Goal: Find specific page/section: Find specific page/section

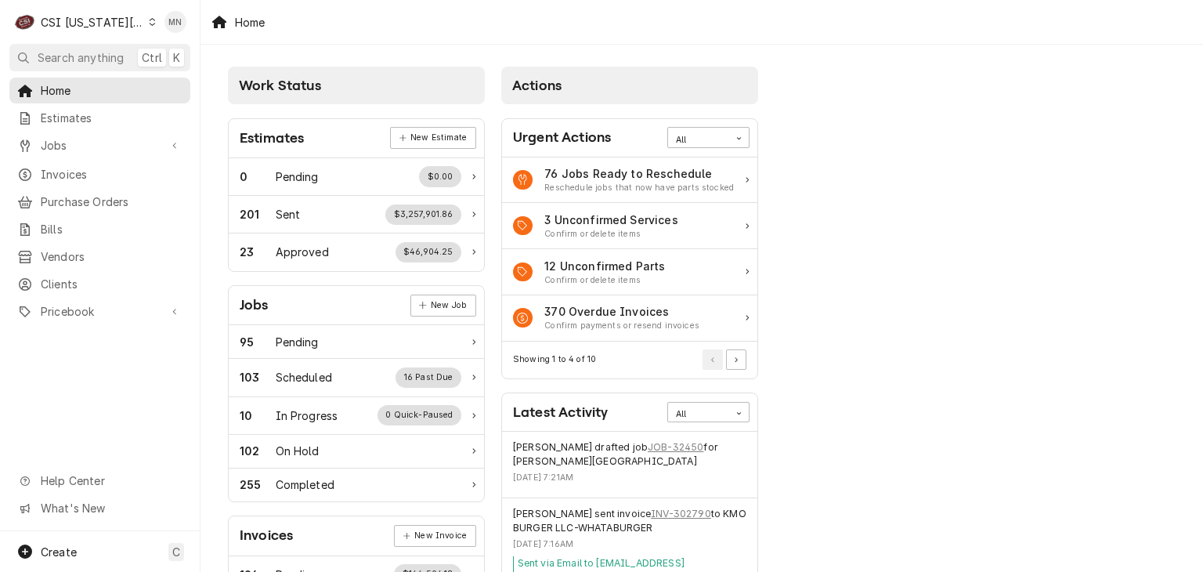
click at [125, 20] on div "CSI [US_STATE][GEOGRAPHIC_DATA]" at bounding box center [92, 22] width 103 height 16
click at [125, 20] on html "C CSI Kansas City MN Search anything Ctrl K Home Estimates Jobs Jobs Job Series…" at bounding box center [601, 286] width 1203 height 572
click at [84, 166] on span "Invoices" at bounding box center [112, 174] width 142 height 16
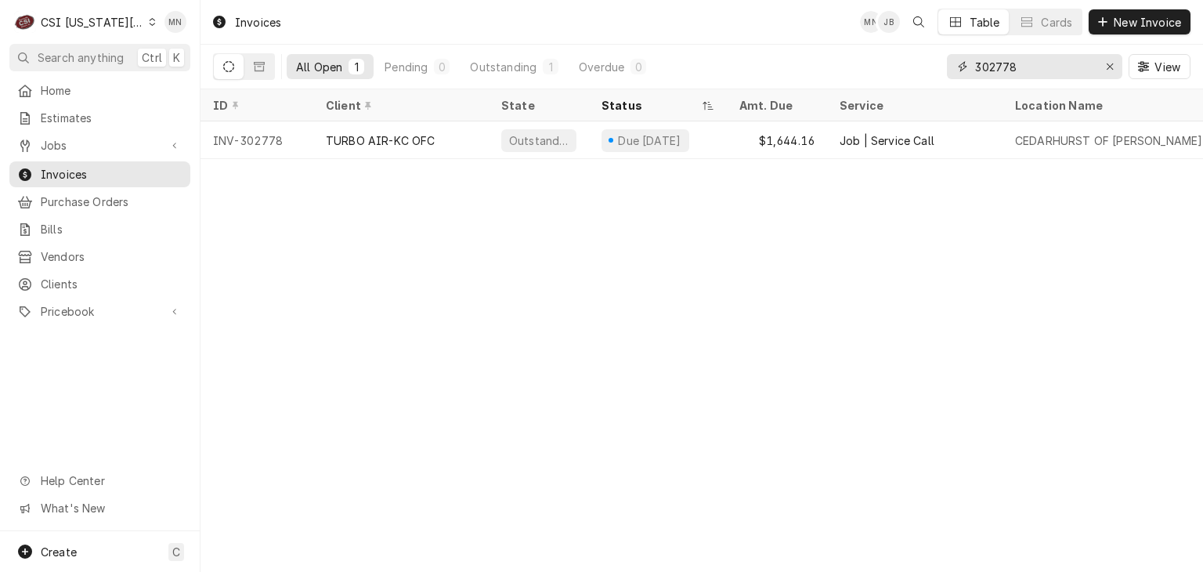
drag, startPoint x: 1016, startPoint y: 55, endPoint x: 863, endPoint y: 56, distance: 152.8
click at [863, 56] on div "All Open 1 Pending 0 Outstanding 1 Overdue 0 302778 View" at bounding box center [702, 67] width 978 height 44
type input "302740"
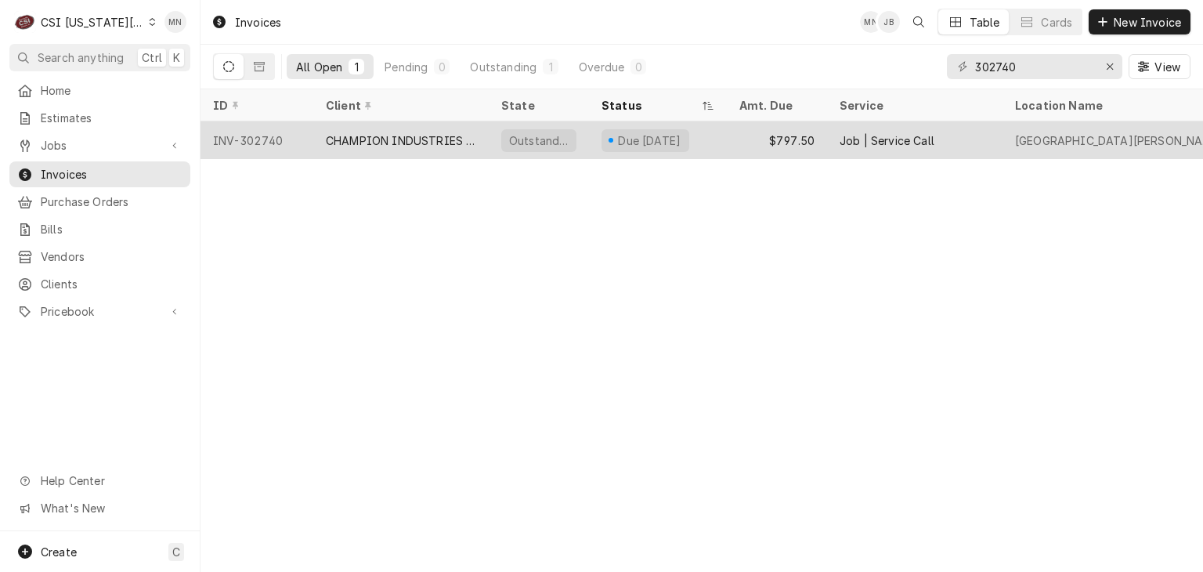
click at [436, 141] on div "CHAMPION INDUSTRIES WARRANTY" at bounding box center [401, 140] width 150 height 16
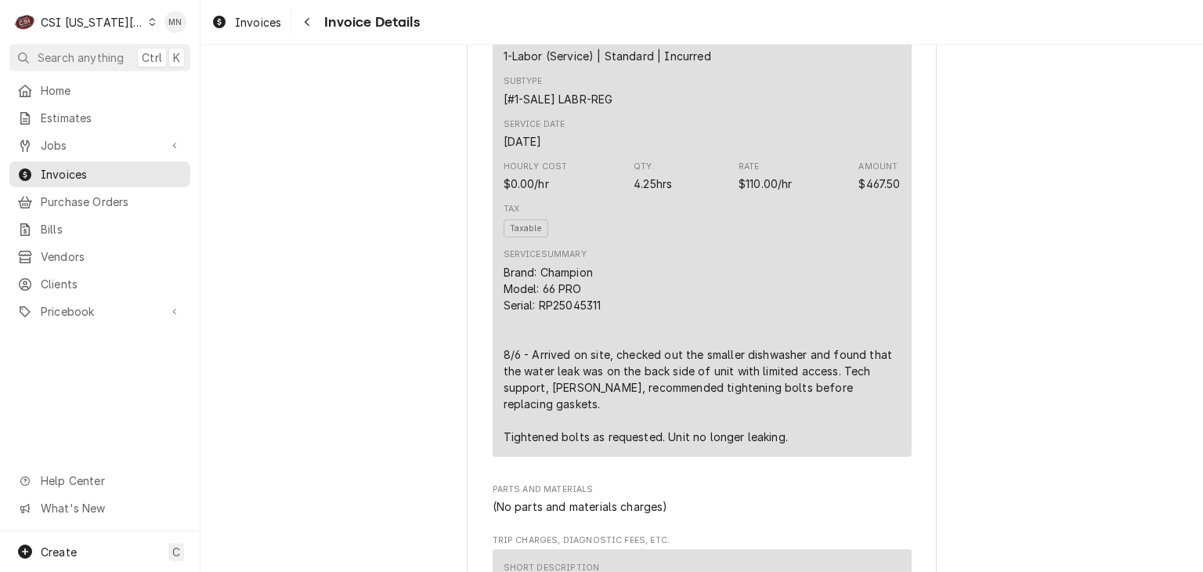
scroll to position [1018, 0]
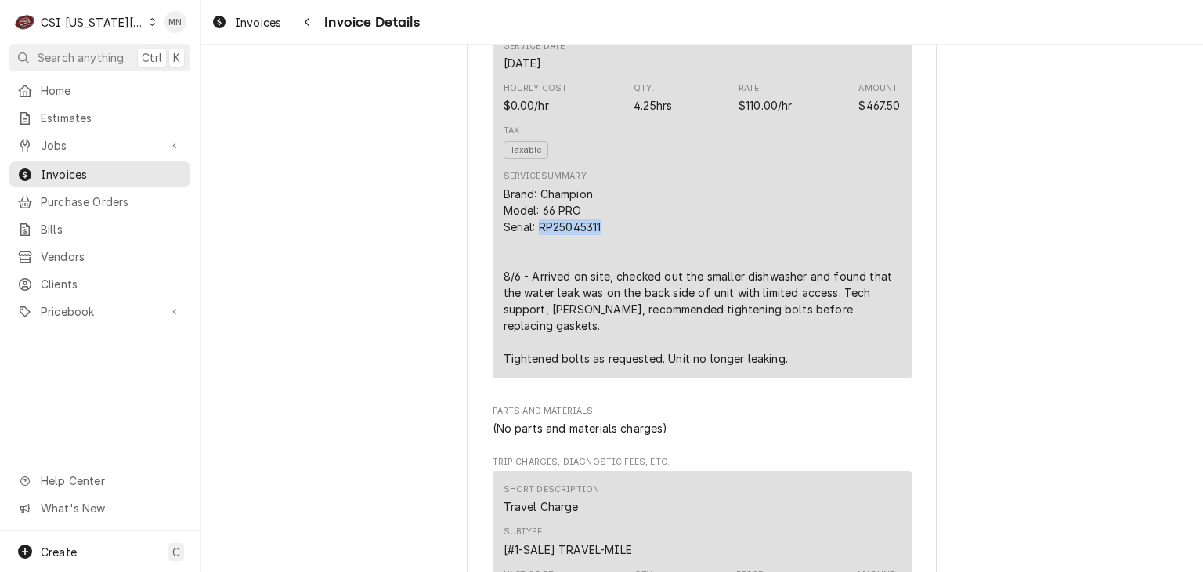
drag, startPoint x: 600, startPoint y: 277, endPoint x: 536, endPoint y: 277, distance: 64.2
click at [536, 277] on div "Brand: Champion Model: 66 PRO Serial: RP25045311 8/6 - Arrived on site, checked…" at bounding box center [702, 276] width 397 height 181
copy div "RP25045311"
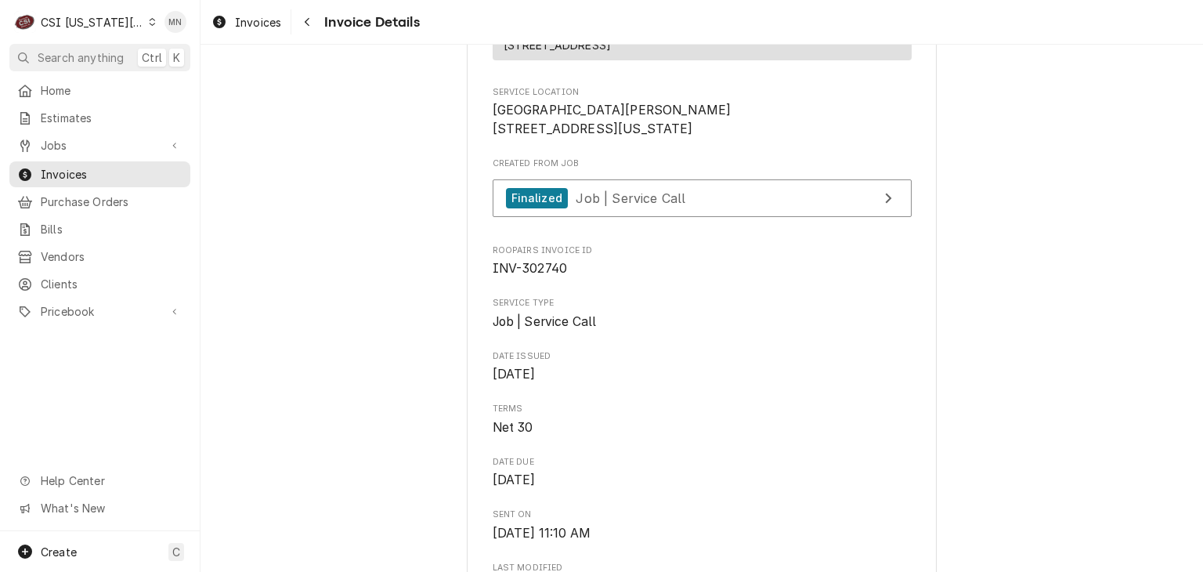
scroll to position [159, 0]
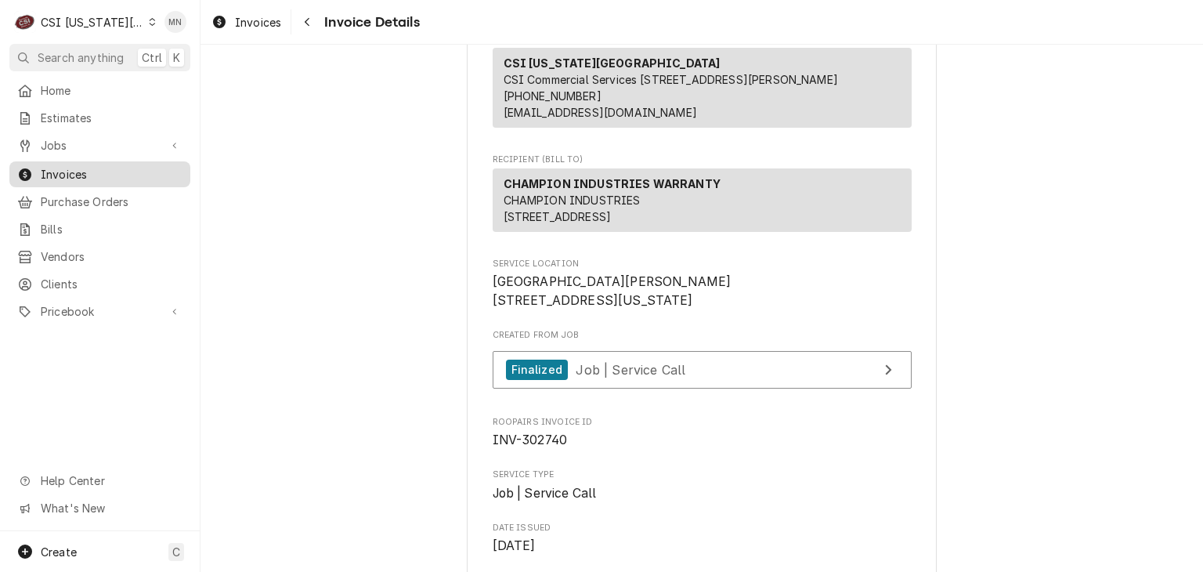
click at [65, 170] on span "Invoices" at bounding box center [112, 174] width 142 height 16
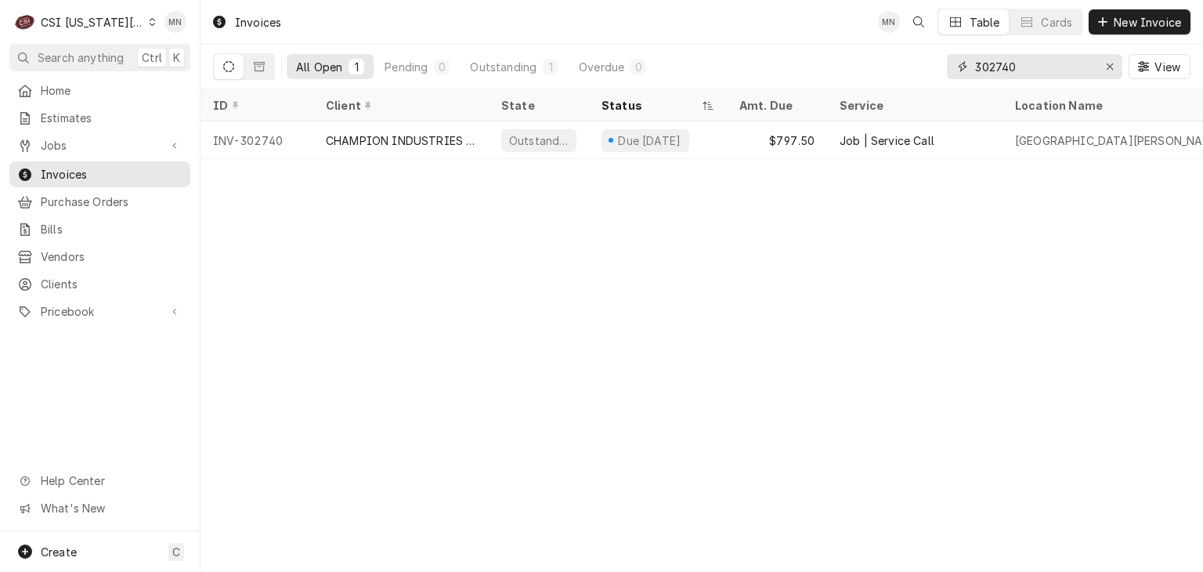
drag, startPoint x: 1027, startPoint y: 68, endPoint x: 928, endPoint y: 56, distance: 100.3
click at [946, 57] on div "All Open 1 Pending 0 Outstanding 1 Overdue 0 302740 View" at bounding box center [702, 67] width 978 height 44
type input "302777"
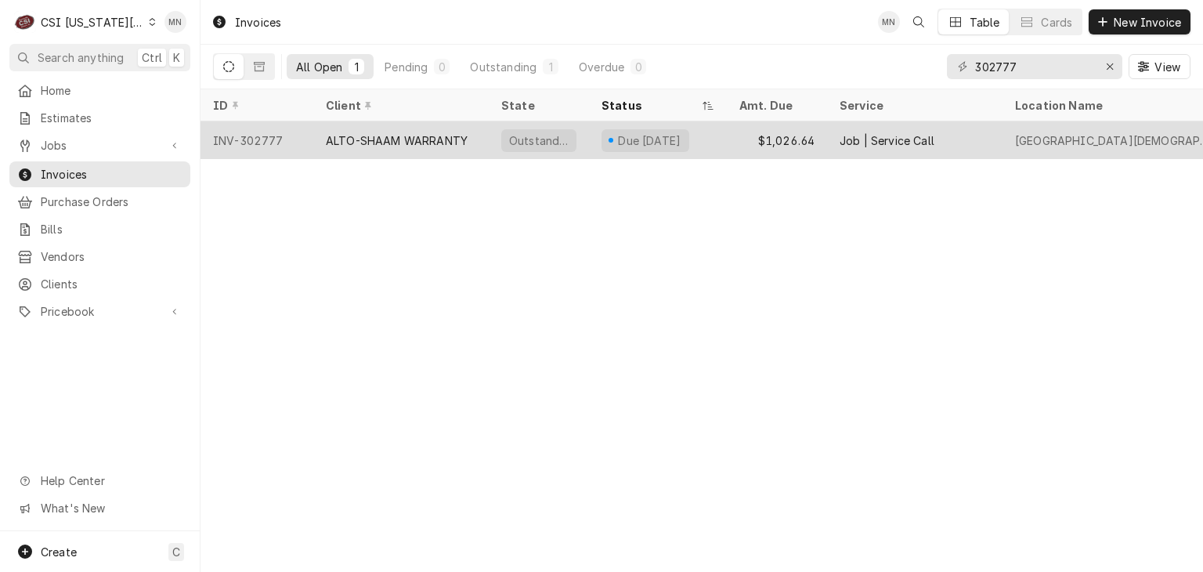
click at [435, 145] on div "ALTO-SHAAM WARRANTY" at bounding box center [397, 140] width 142 height 16
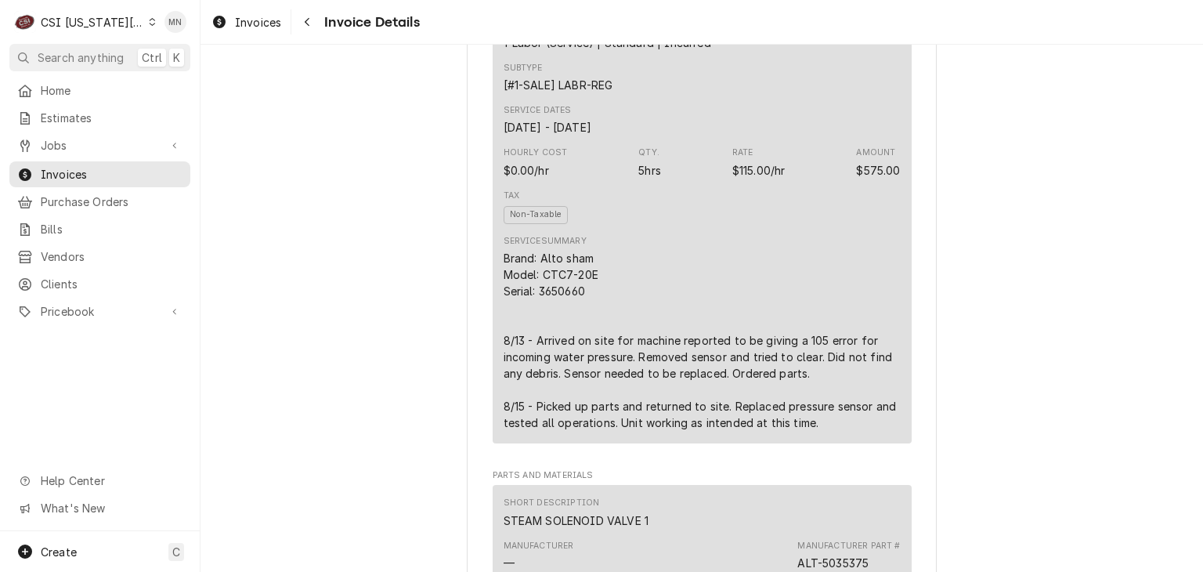
scroll to position [1018, 0]
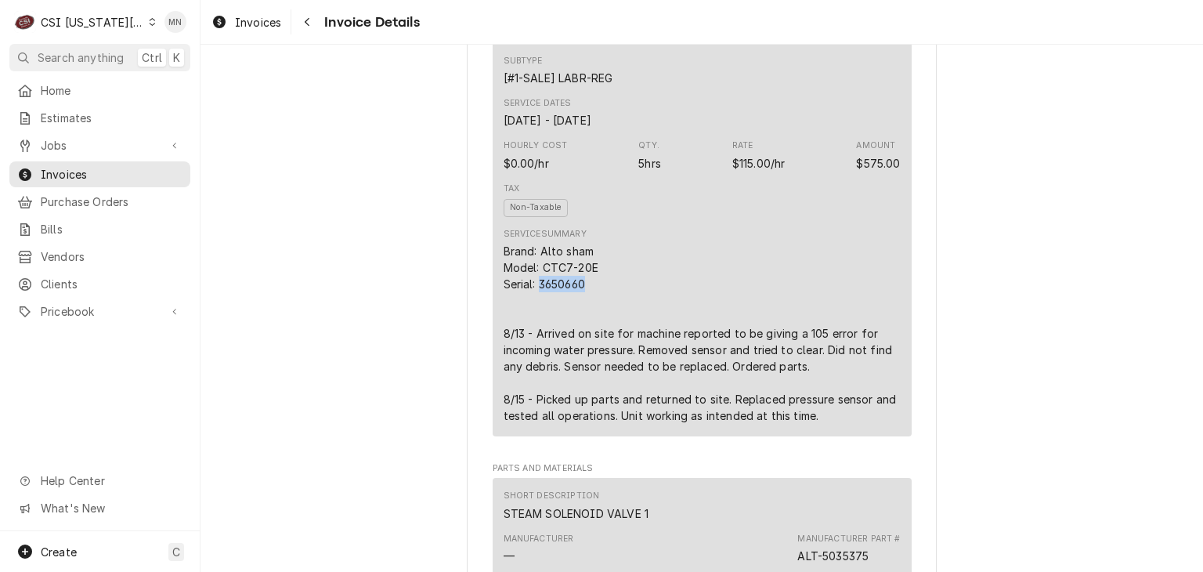
drag, startPoint x: 581, startPoint y: 333, endPoint x: 536, endPoint y: 337, distance: 45.6
click at [536, 337] on div "Brand: Alto sham Model: CTC7-20E Serial: 3650660 8/13 - Arrived on site for mac…" at bounding box center [702, 333] width 397 height 181
copy div "3650660"
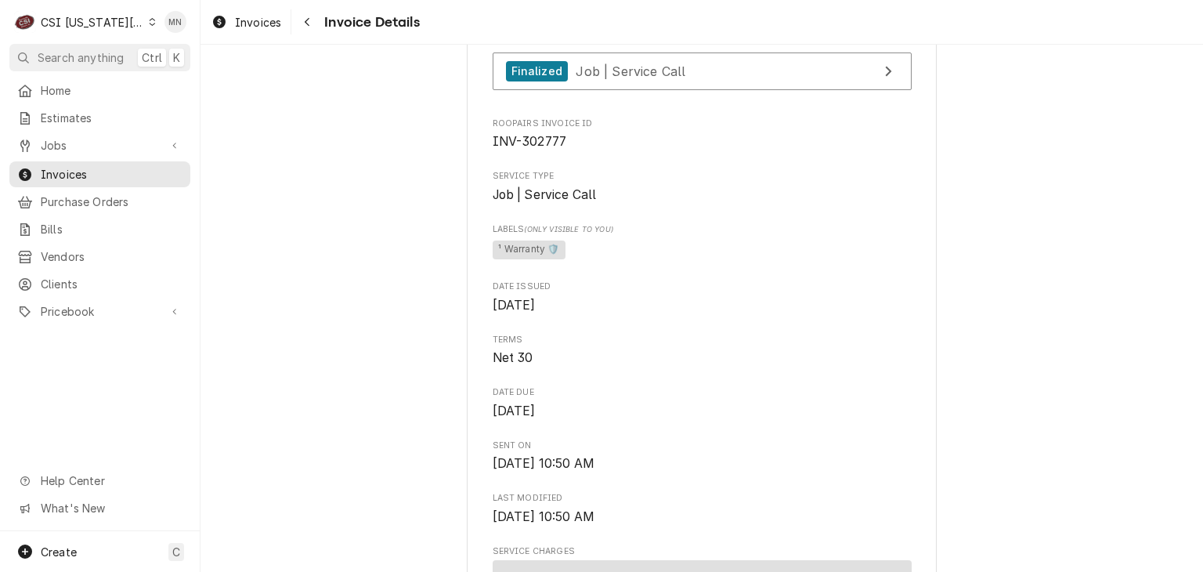
scroll to position [392, 0]
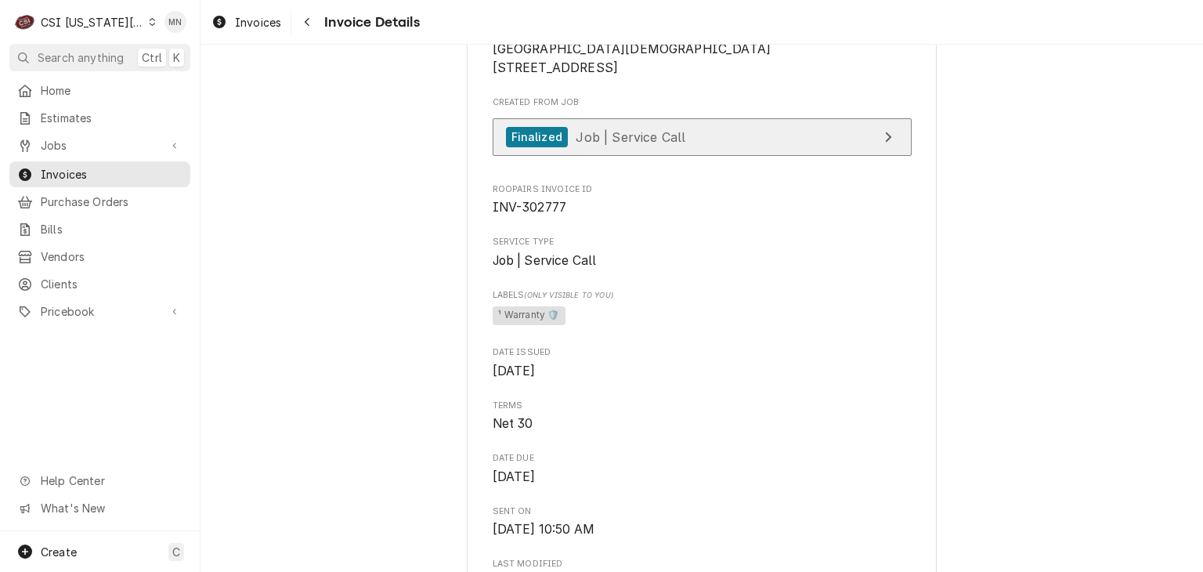
click at [743, 157] on link "Finalized Job | Service Call" at bounding box center [702, 137] width 419 height 38
click at [128, 23] on div "C CSI Kansas City" at bounding box center [84, 21] width 151 height 31
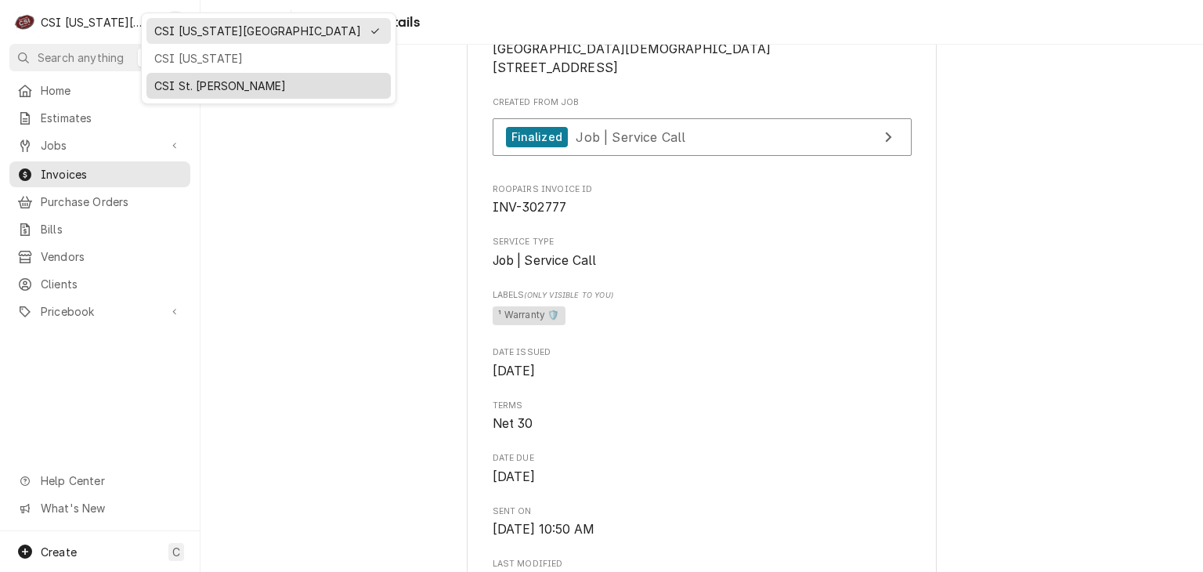
click at [157, 82] on div "CSI St. [PERSON_NAME]" at bounding box center [268, 86] width 229 height 16
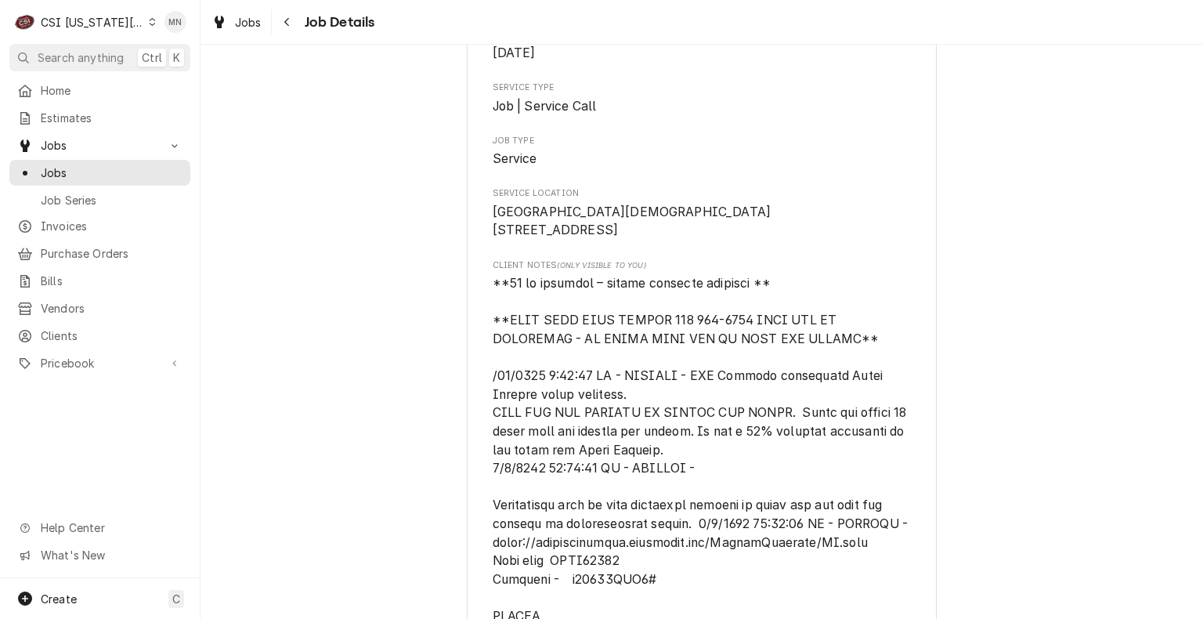
scroll to position [313, 0]
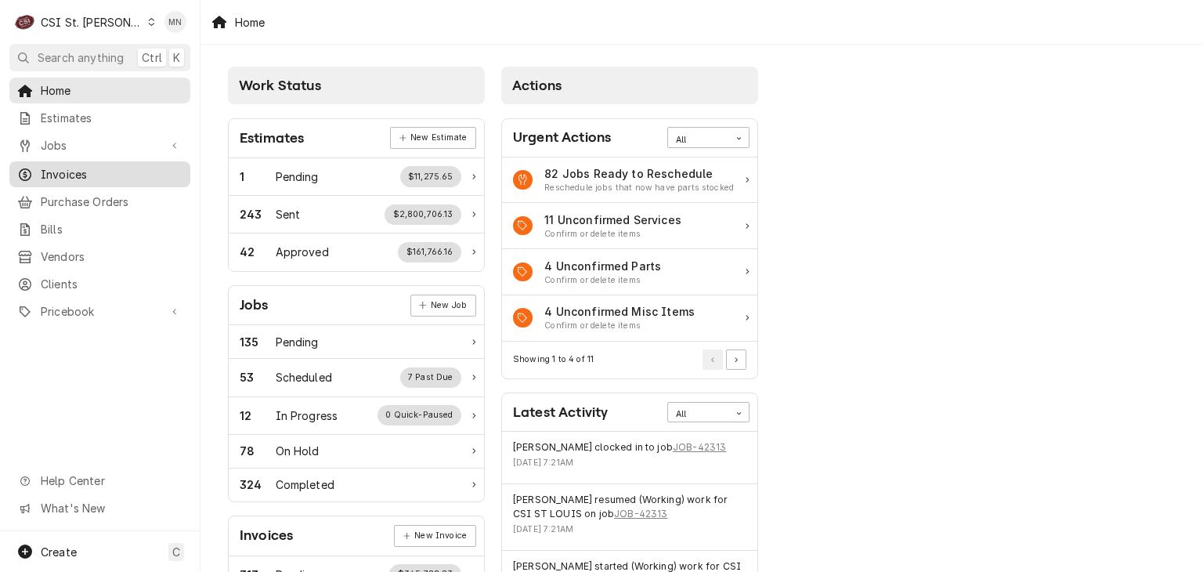
click at [88, 179] on link "Invoices" at bounding box center [99, 174] width 181 height 26
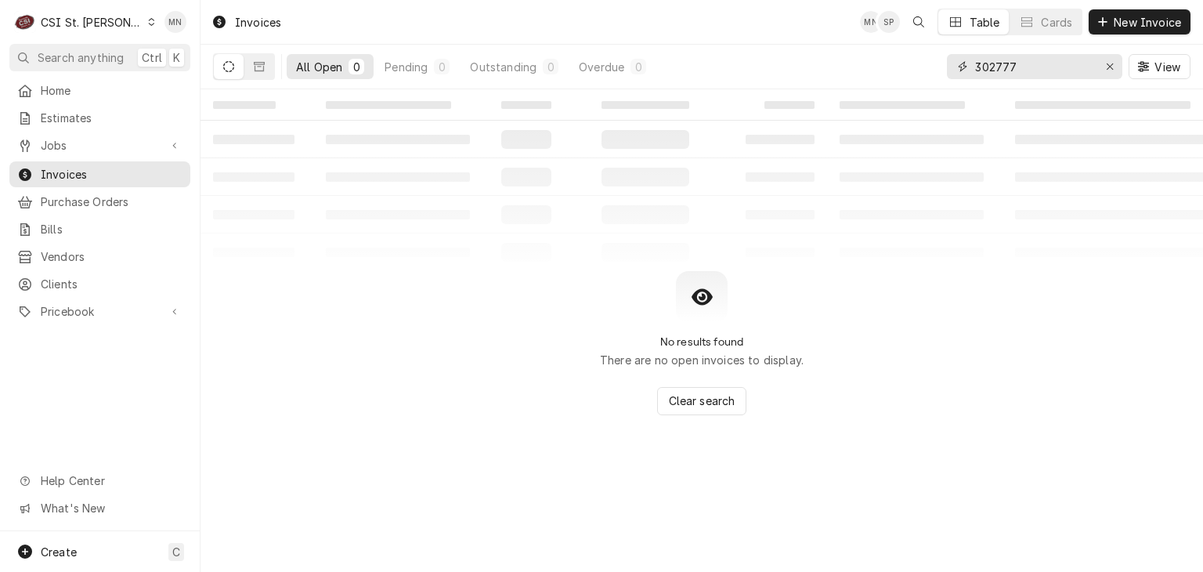
drag, startPoint x: 1033, startPoint y: 63, endPoint x: 725, endPoint y: 54, distance: 307.2
click at [725, 54] on div "All Open 0 Pending 0 Outstanding 0 Overdue 0 302777 View" at bounding box center [702, 67] width 978 height 44
type input "403380"
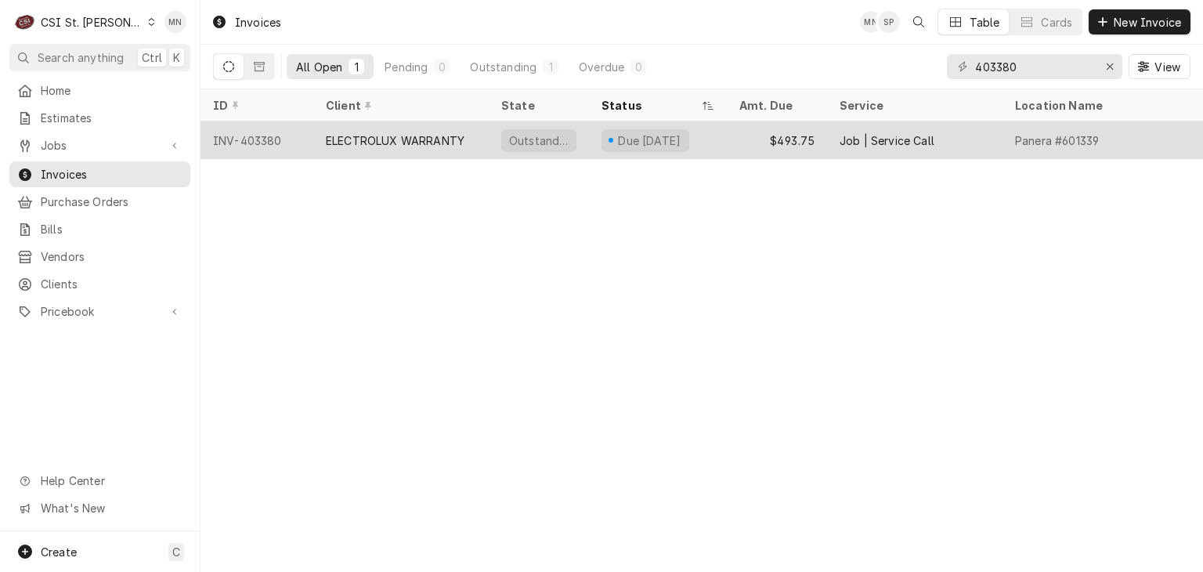
click at [437, 142] on div "ELECTROLUX WARRANTY" at bounding box center [395, 140] width 139 height 16
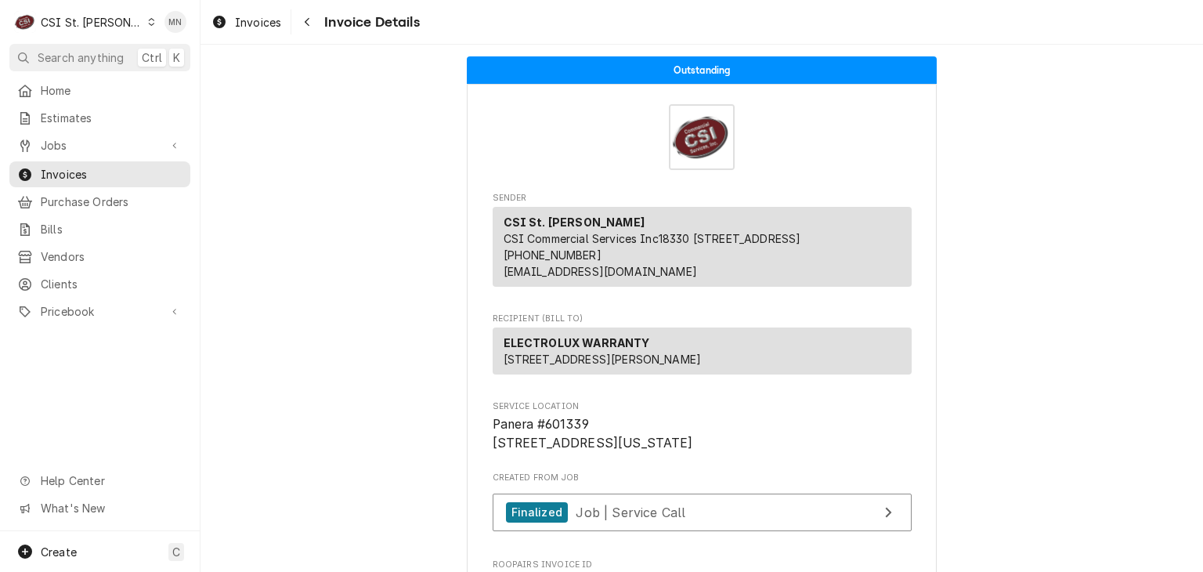
click at [85, 169] on span "Invoices" at bounding box center [112, 174] width 142 height 16
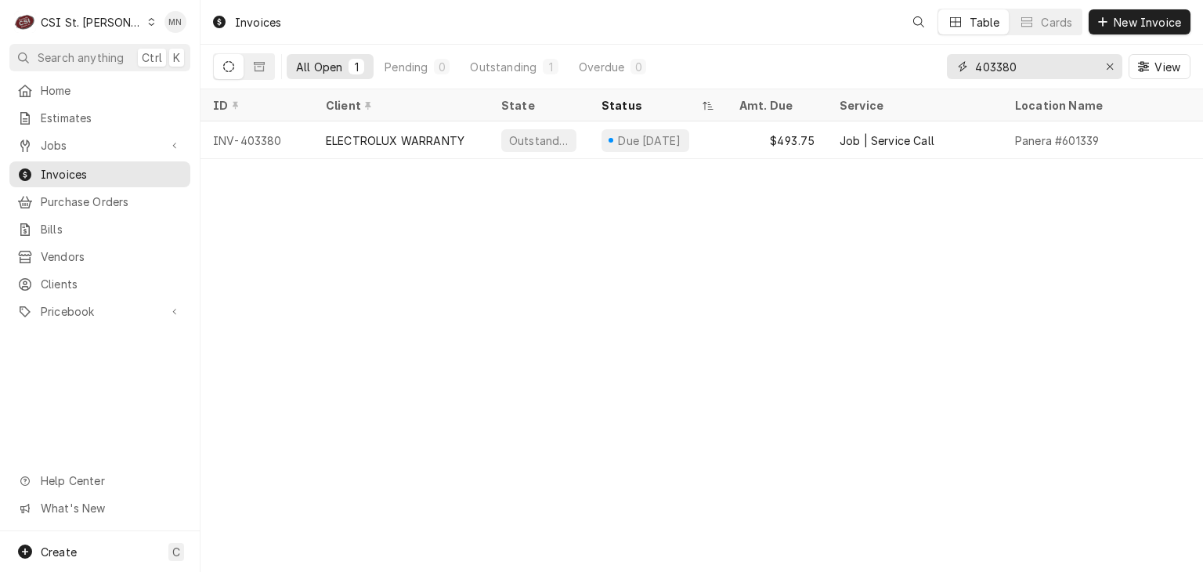
drag, startPoint x: 1031, startPoint y: 57, endPoint x: 860, endPoint y: 51, distance: 170.9
click at [866, 52] on div "All Open 1 Pending 0 Outstanding 1 Overdue 0 403380 View" at bounding box center [702, 67] width 978 height 44
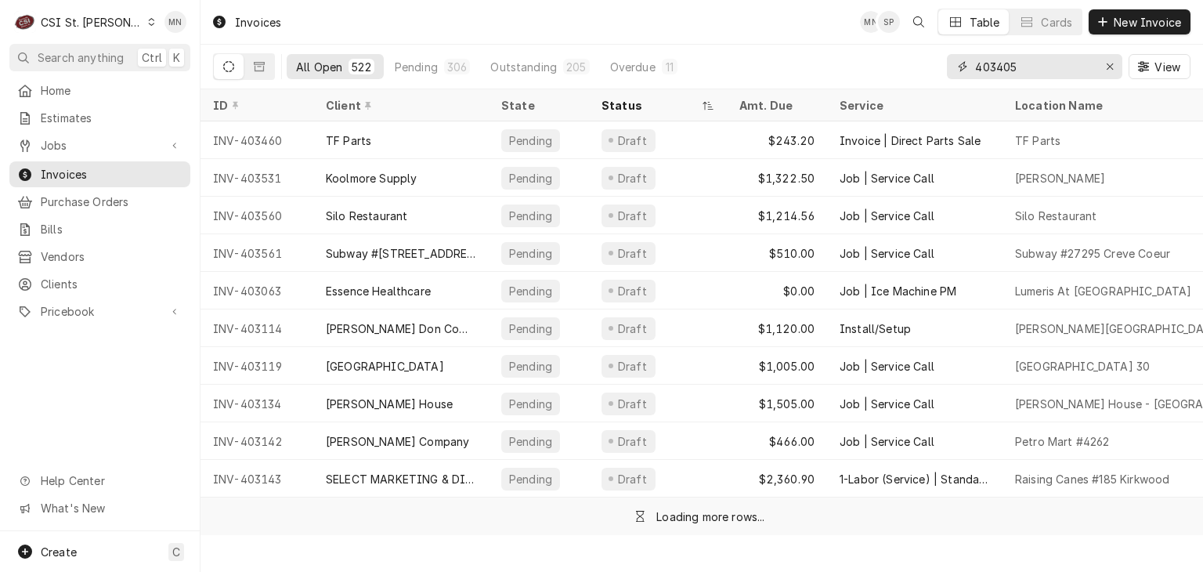
type input "403405"
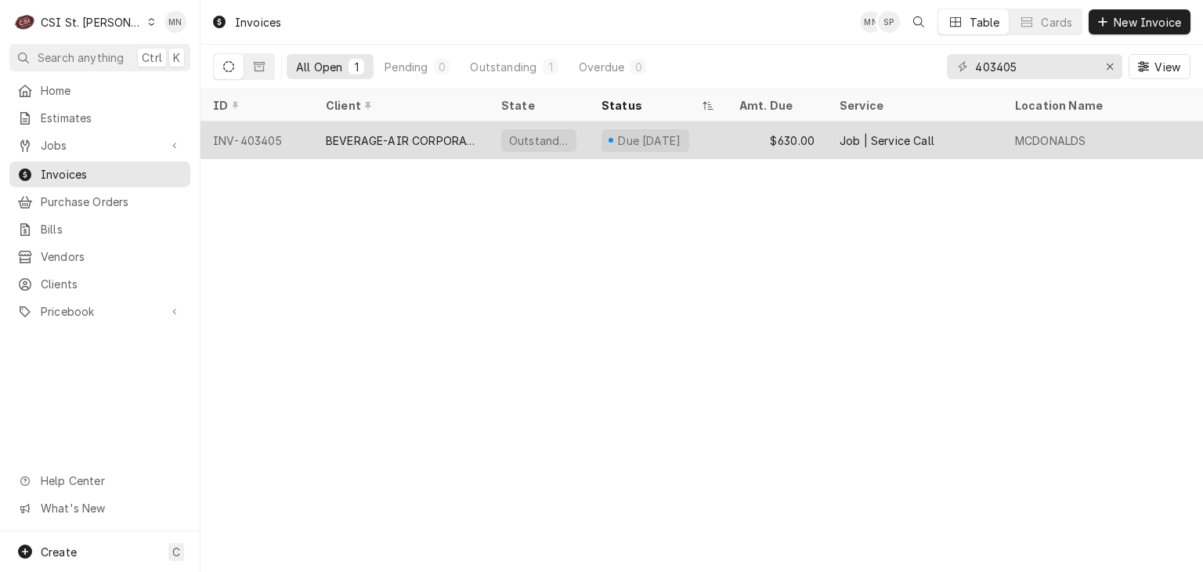
click at [468, 142] on div "BEVERAGE-AIR CORPORATION" at bounding box center [401, 140] width 150 height 16
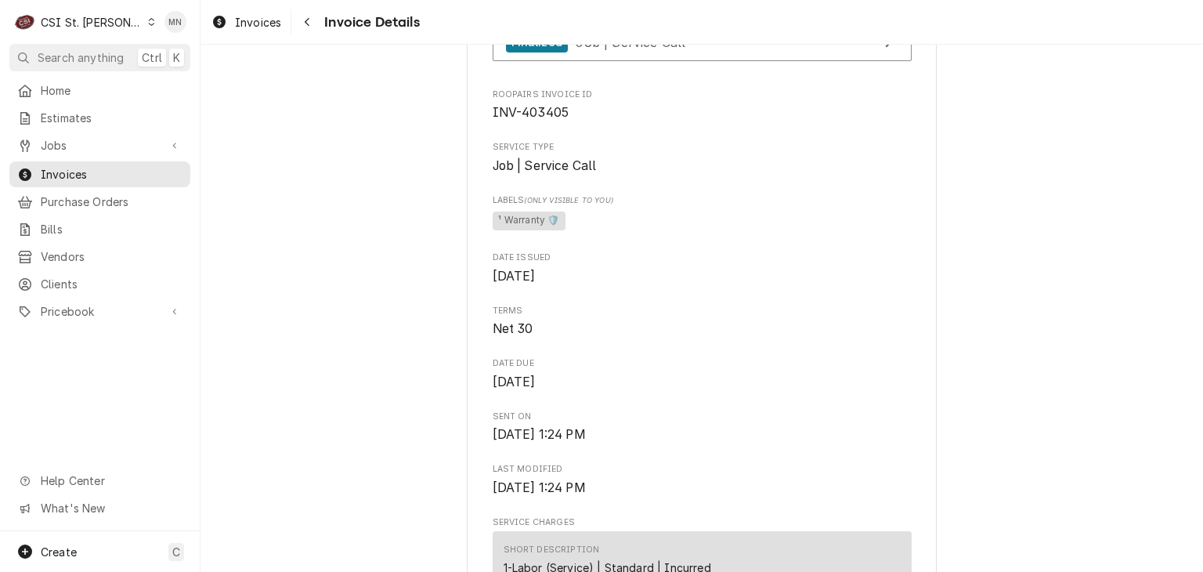
scroll to position [235, 0]
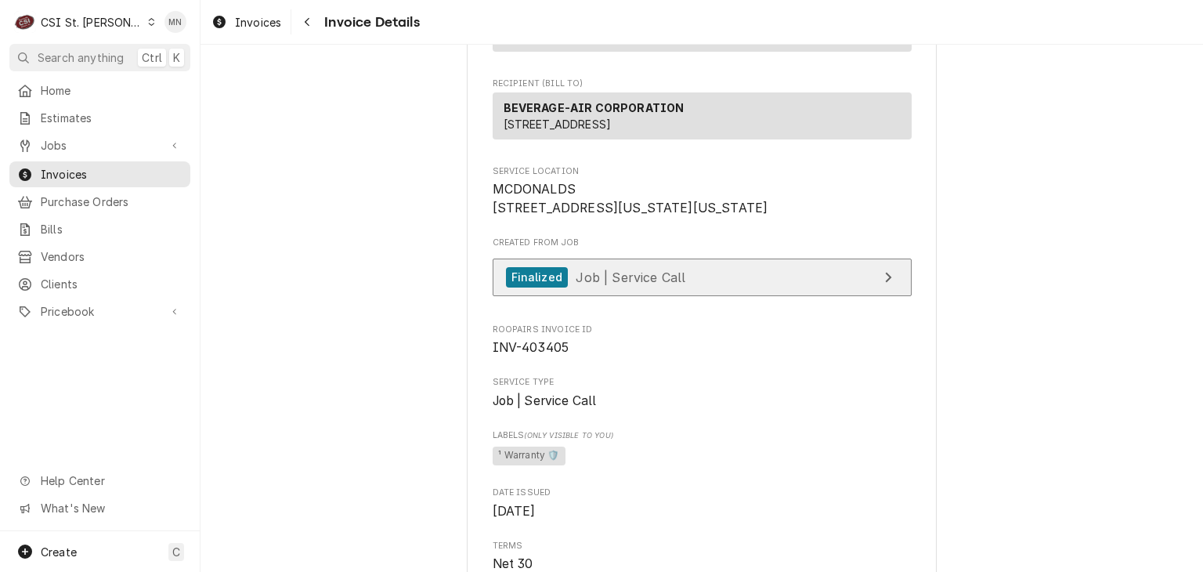
click at [705, 297] on link "Finalized Job | Service Call" at bounding box center [702, 278] width 419 height 38
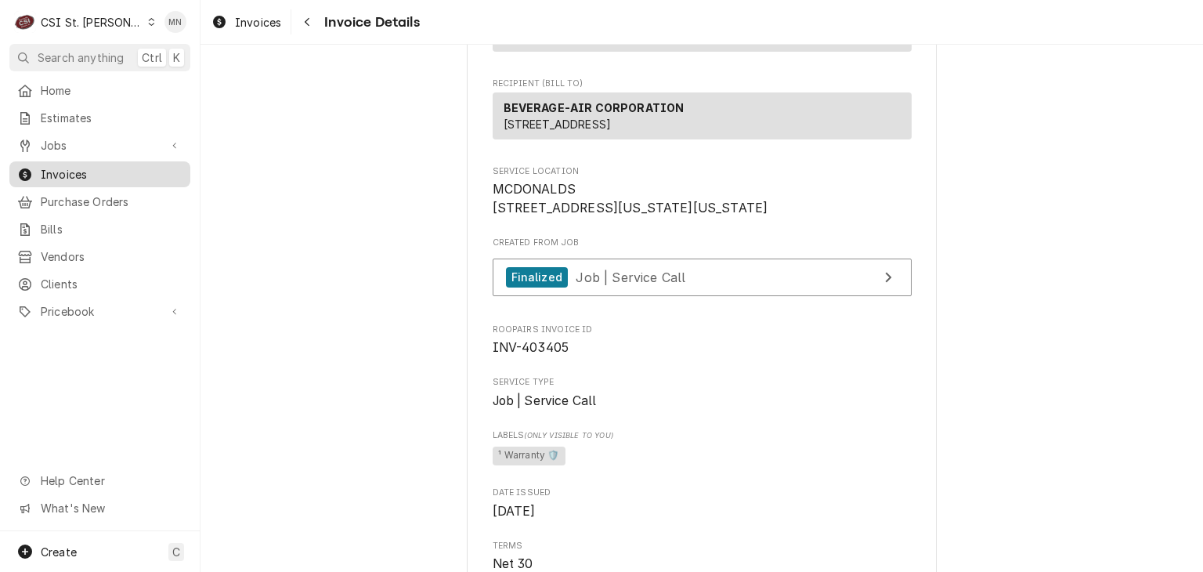
click at [103, 172] on span "Invoices" at bounding box center [112, 174] width 142 height 16
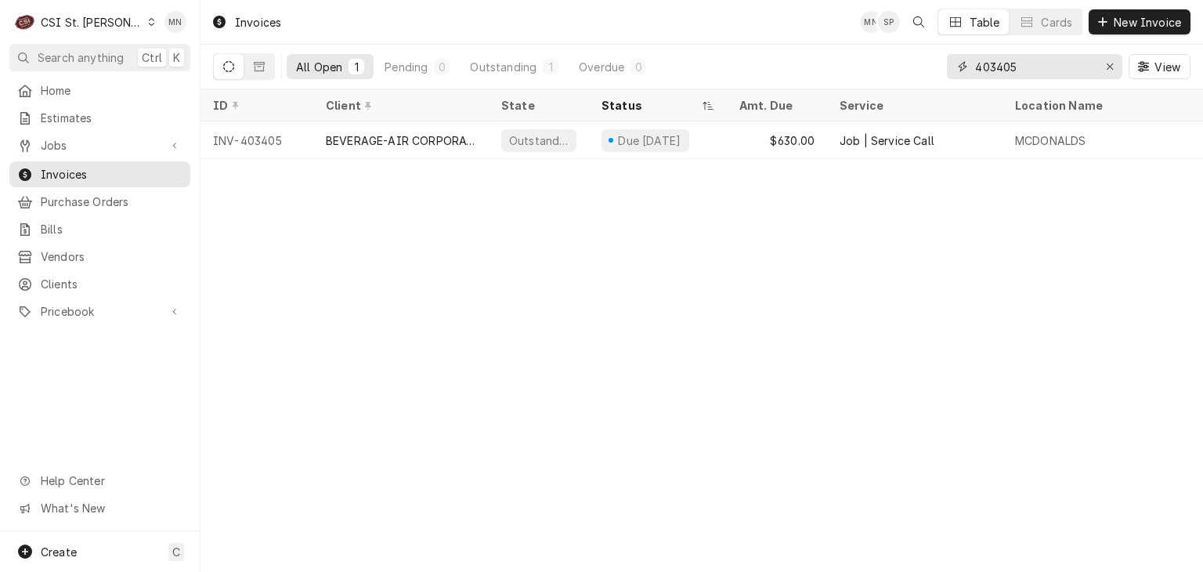
drag, startPoint x: 1028, startPoint y: 66, endPoint x: 902, endPoint y: 64, distance: 125.4
click at [909, 64] on div "All Open 1 Pending 0 Outstanding 1 Overdue 0 403405 View" at bounding box center [702, 67] width 978 height 44
type input "403527"
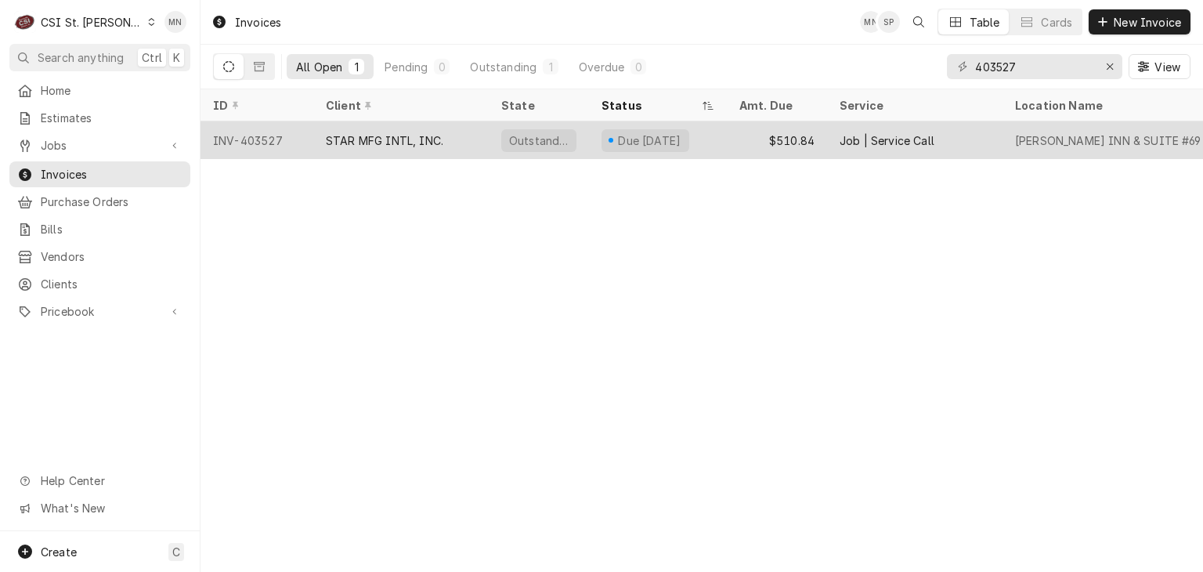
click at [456, 136] on div "STAR MFG INTL, INC." at bounding box center [400, 140] width 175 height 38
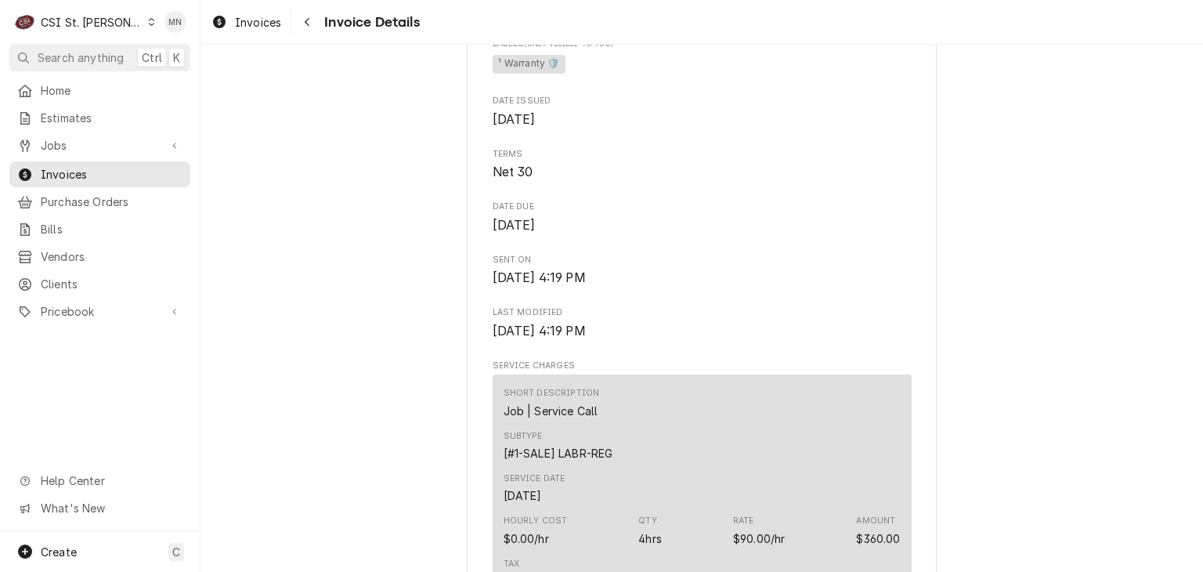
scroll to position [470, 0]
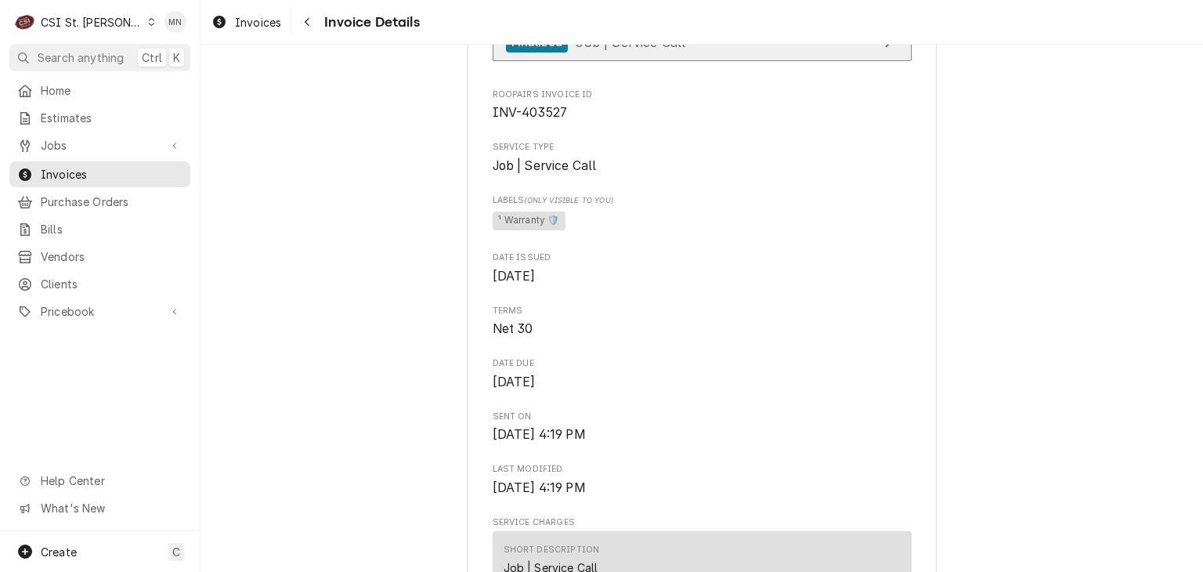
click at [779, 62] on link "Finalized Job | Service Call" at bounding box center [702, 43] width 419 height 38
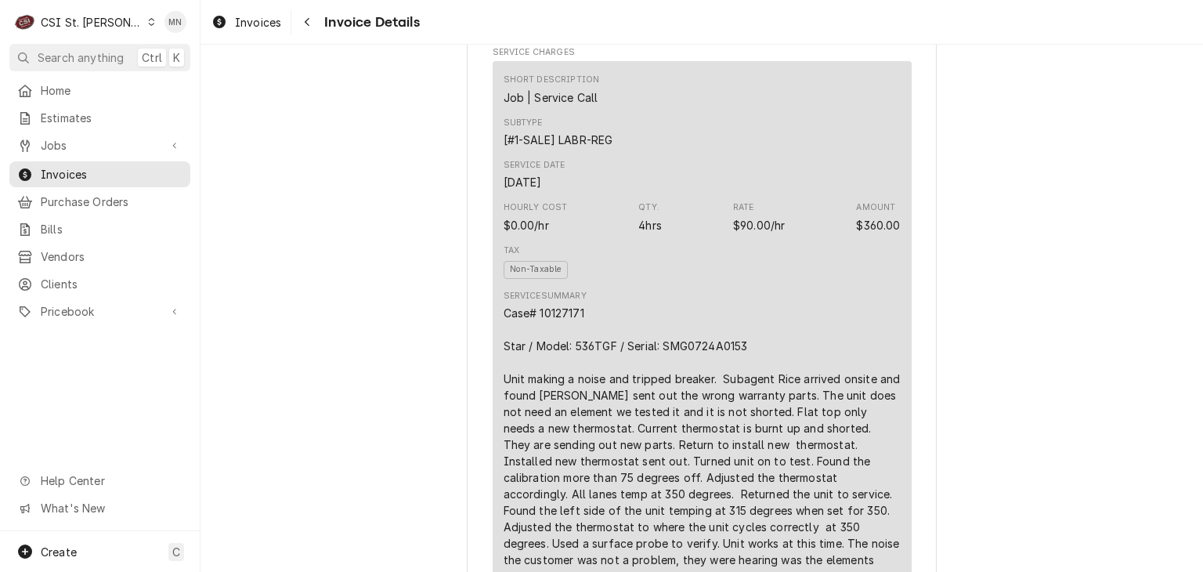
scroll to position [1018, 0]
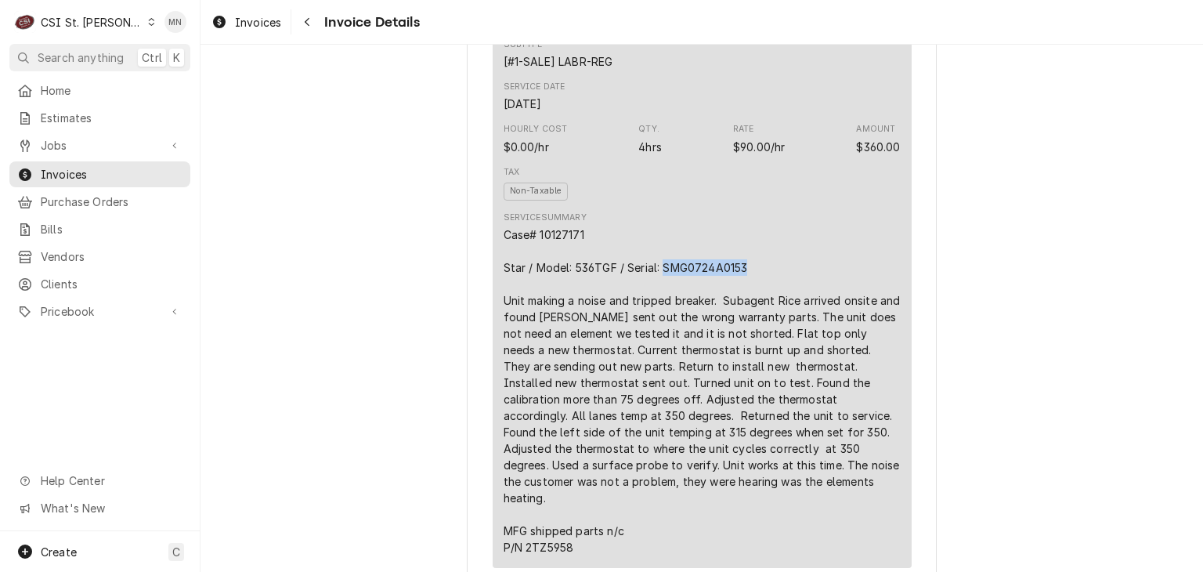
drag, startPoint x: 743, startPoint y: 317, endPoint x: 660, endPoint y: 315, distance: 83.1
click at [660, 315] on div "Case# 10127171 Star / Model: 536TGF / Serial: SMG0724A0153 Unit making a noise …" at bounding box center [702, 390] width 397 height 329
copy div "SMG0724A0153"
